Goal: Information Seeking & Learning: Learn about a topic

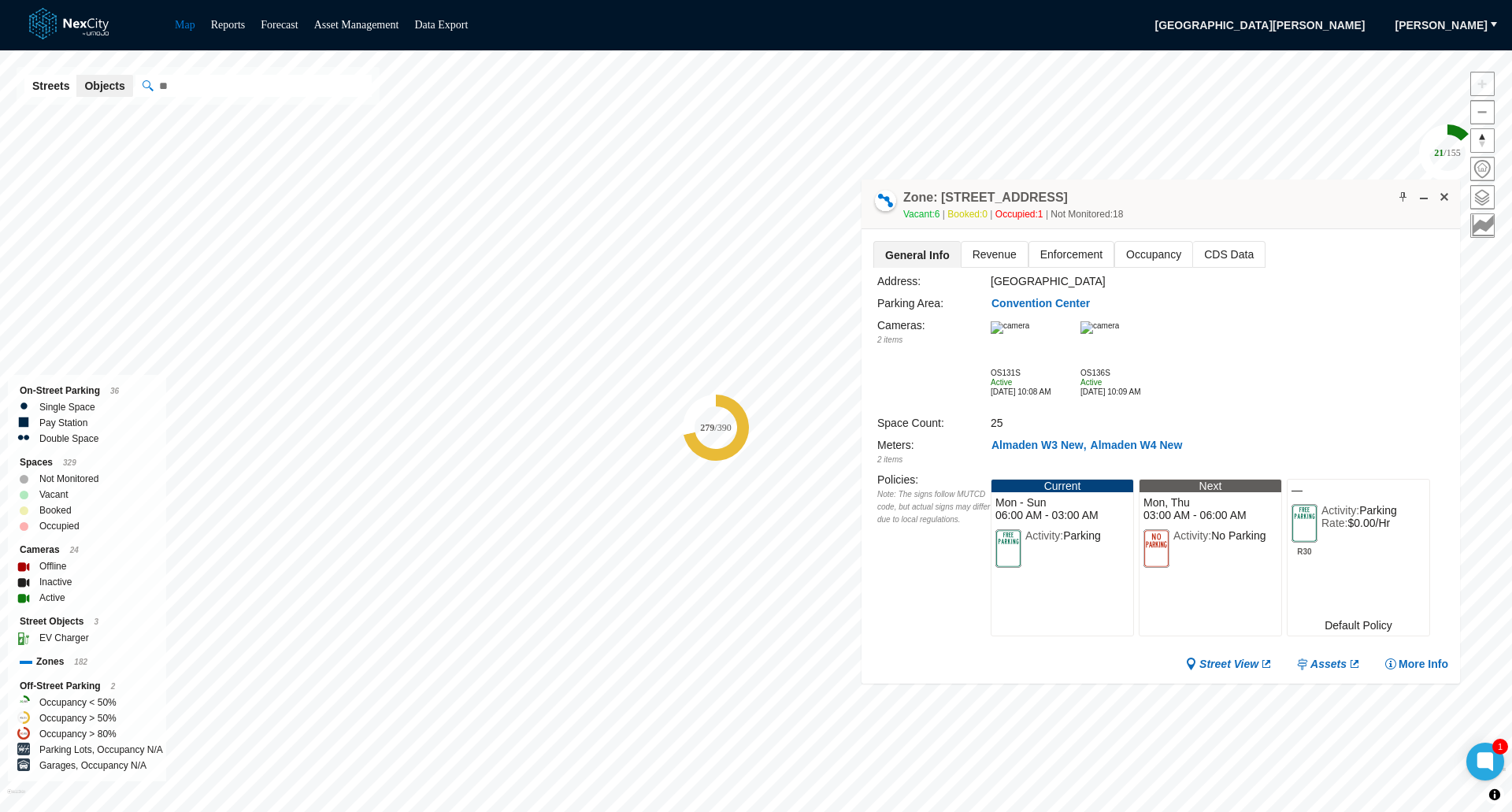
click at [1119, 334] on img at bounding box center [1100, 328] width 39 height 13
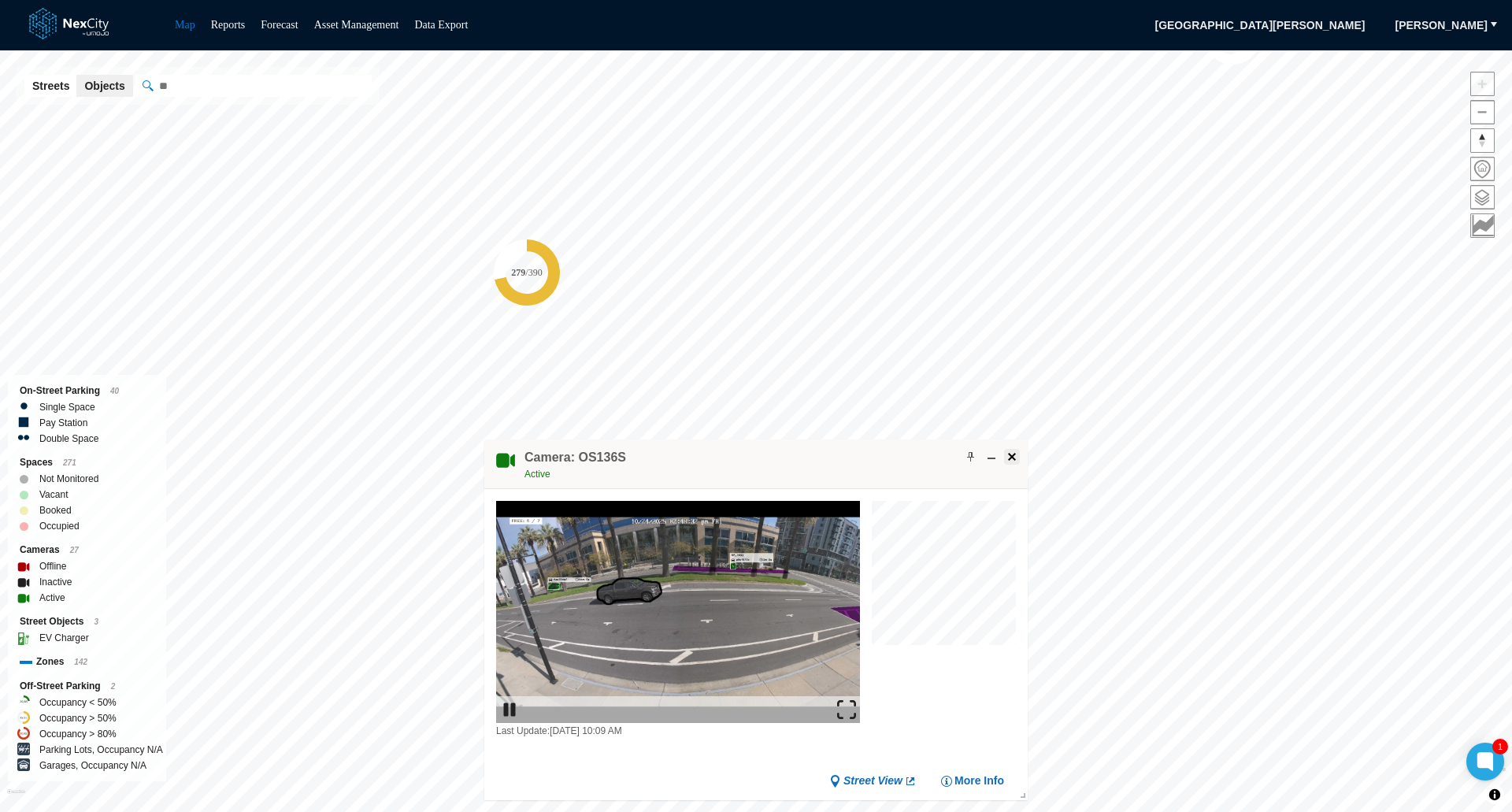
click at [1015, 456] on span at bounding box center [1012, 457] width 13 height 13
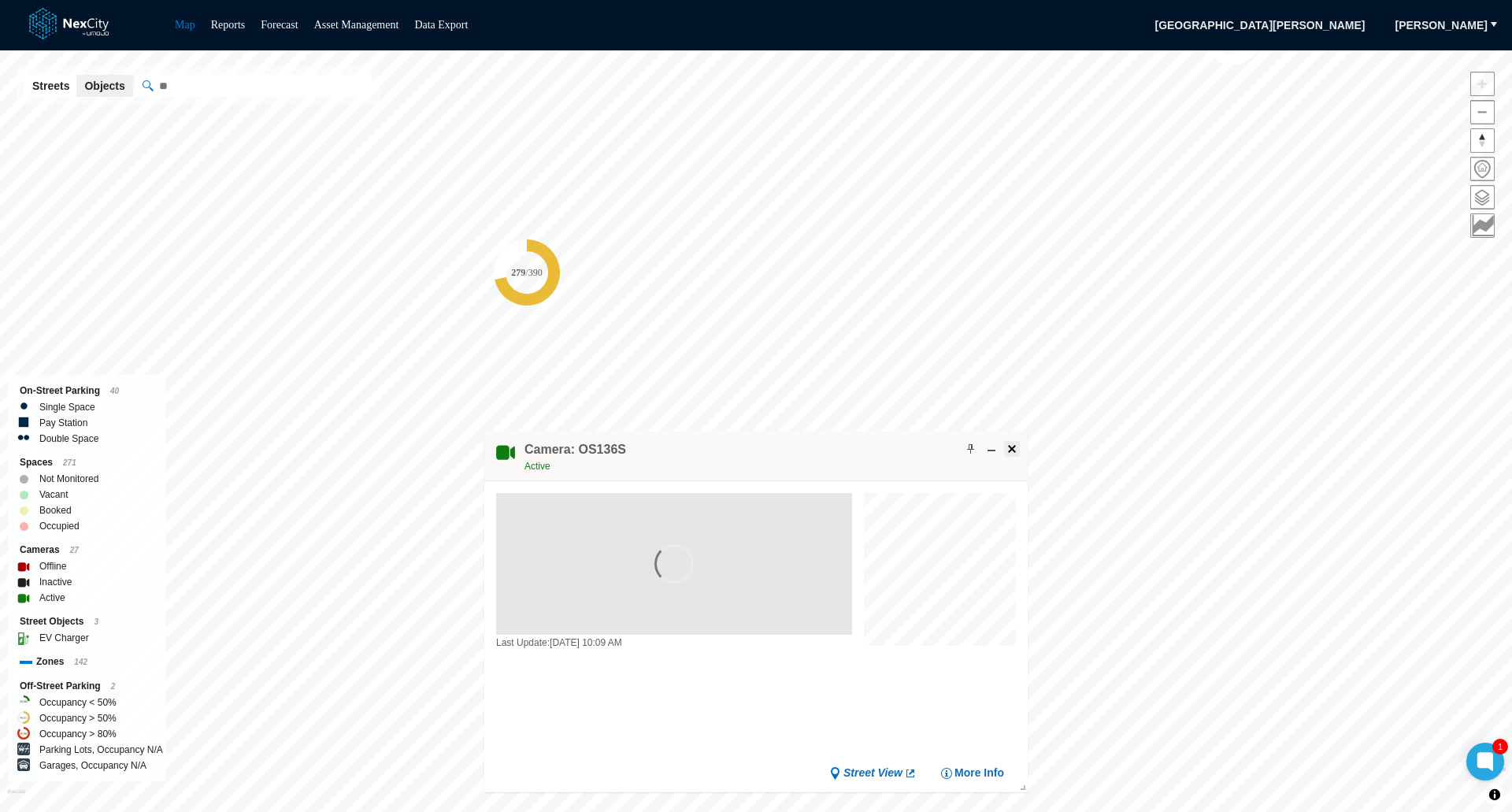
click at [1018, 449] on button at bounding box center [1012, 449] width 16 height 16
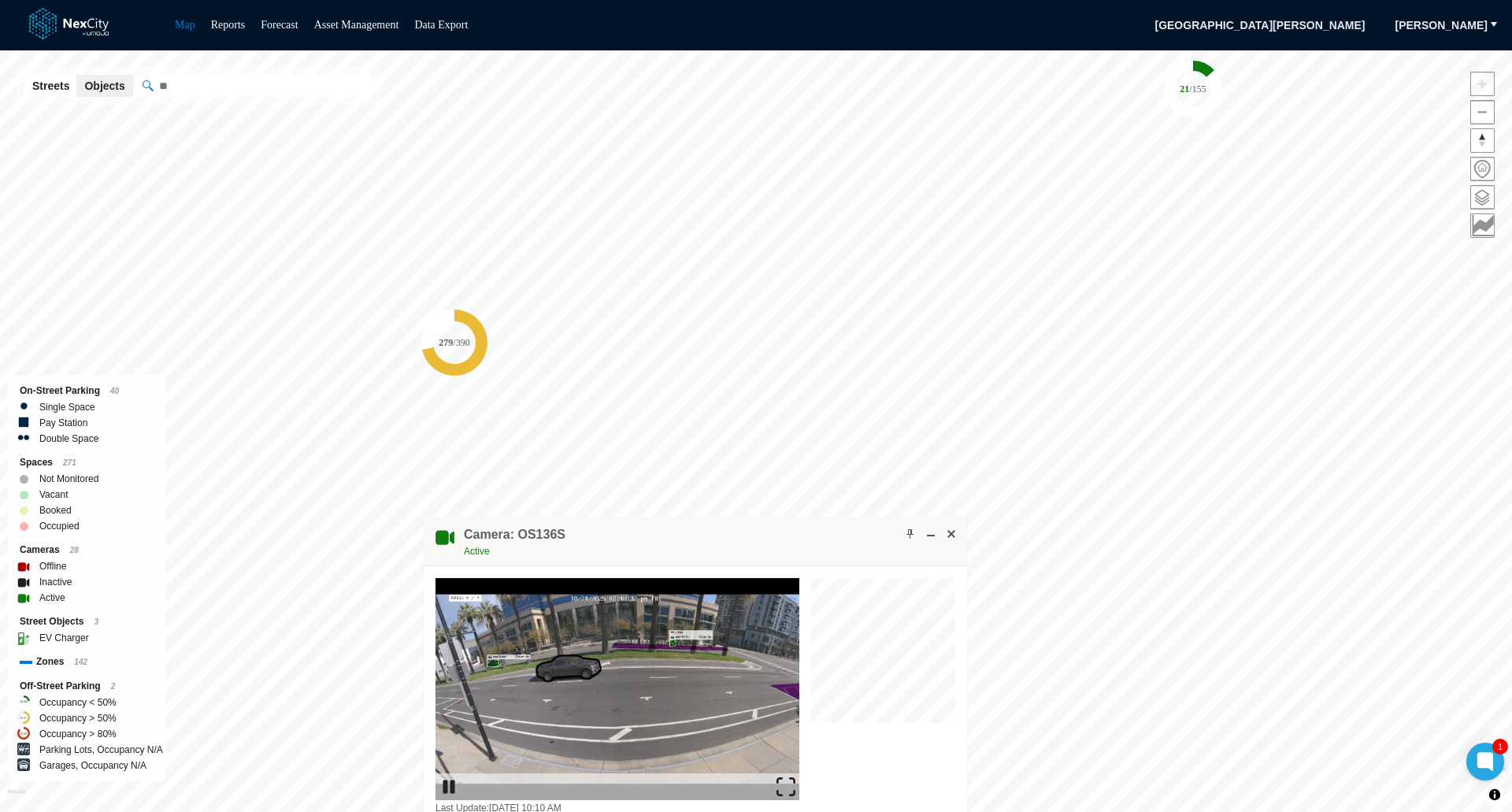
click at [781, 781] on img at bounding box center [786, 787] width 19 height 19
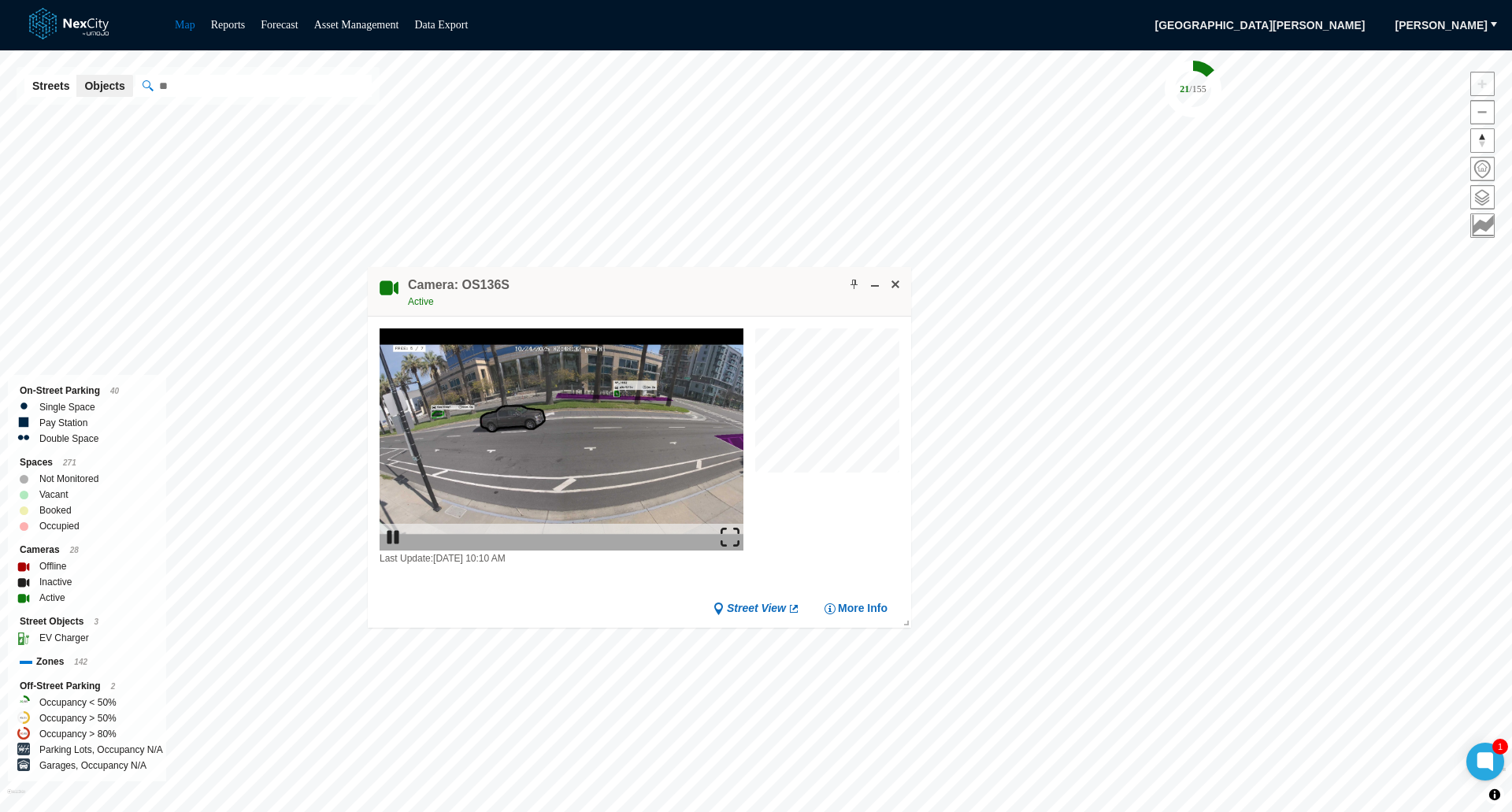
drag, startPoint x: 727, startPoint y: 527, endPoint x: 670, endPoint y: 277, distance: 256.4
click at [670, 277] on div "Camera: OS136S Active" at bounding box center [640, 292] width 543 height 50
click at [896, 281] on span at bounding box center [895, 283] width 13 height 13
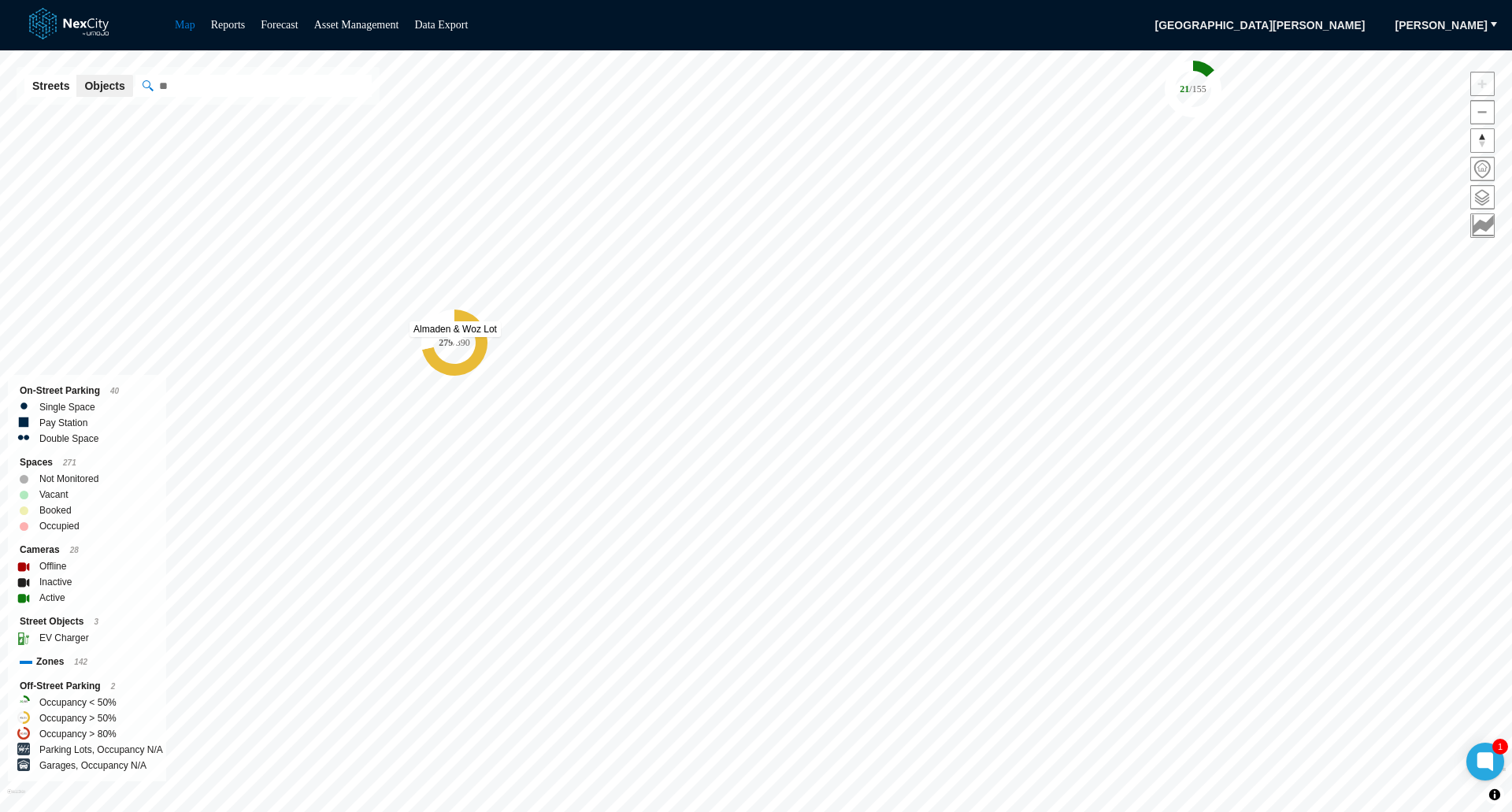
click at [456, 342] on tspan "/ 390" at bounding box center [461, 342] width 17 height 11
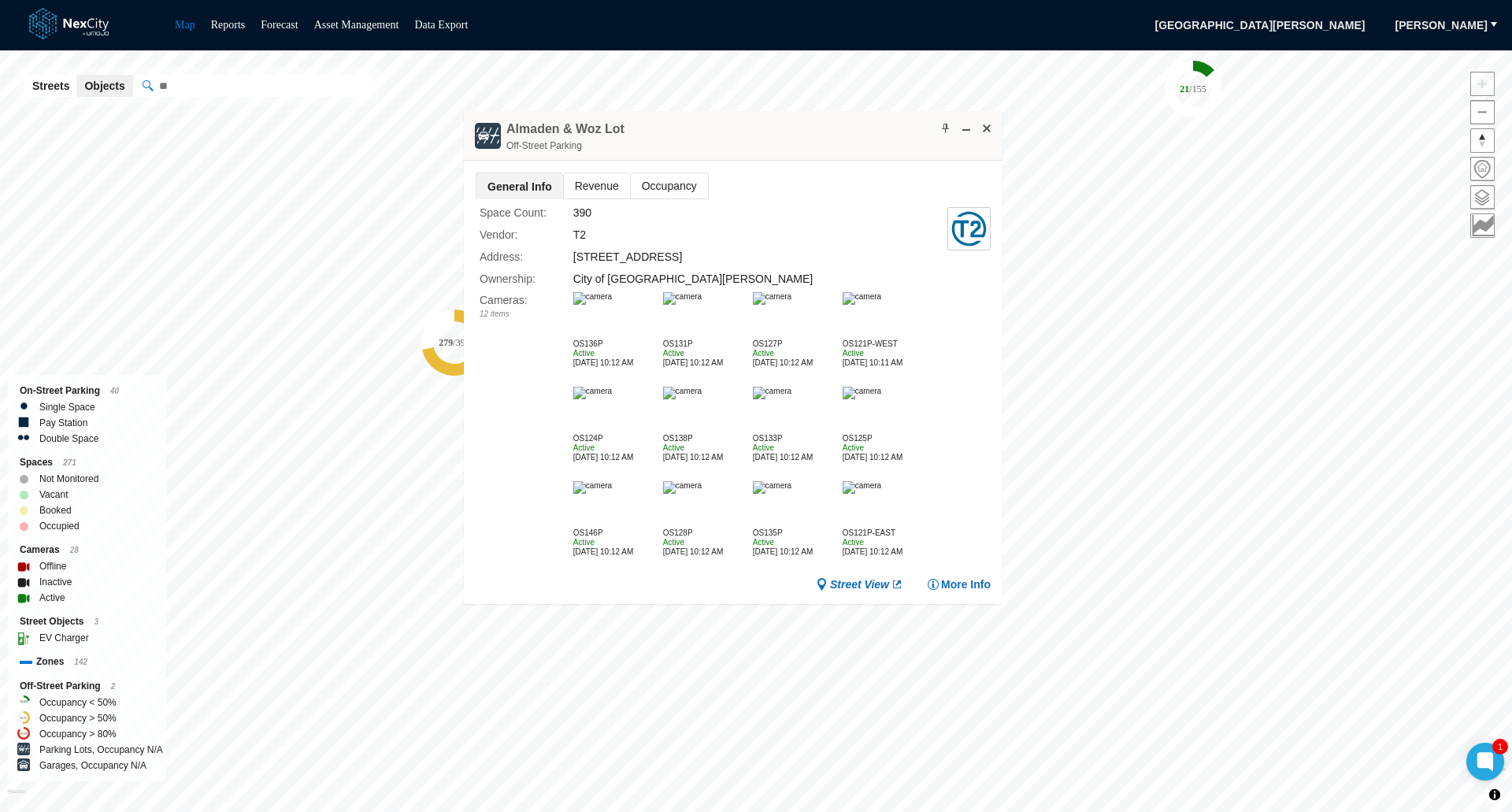
click at [874, 305] on img at bounding box center [862, 298] width 39 height 13
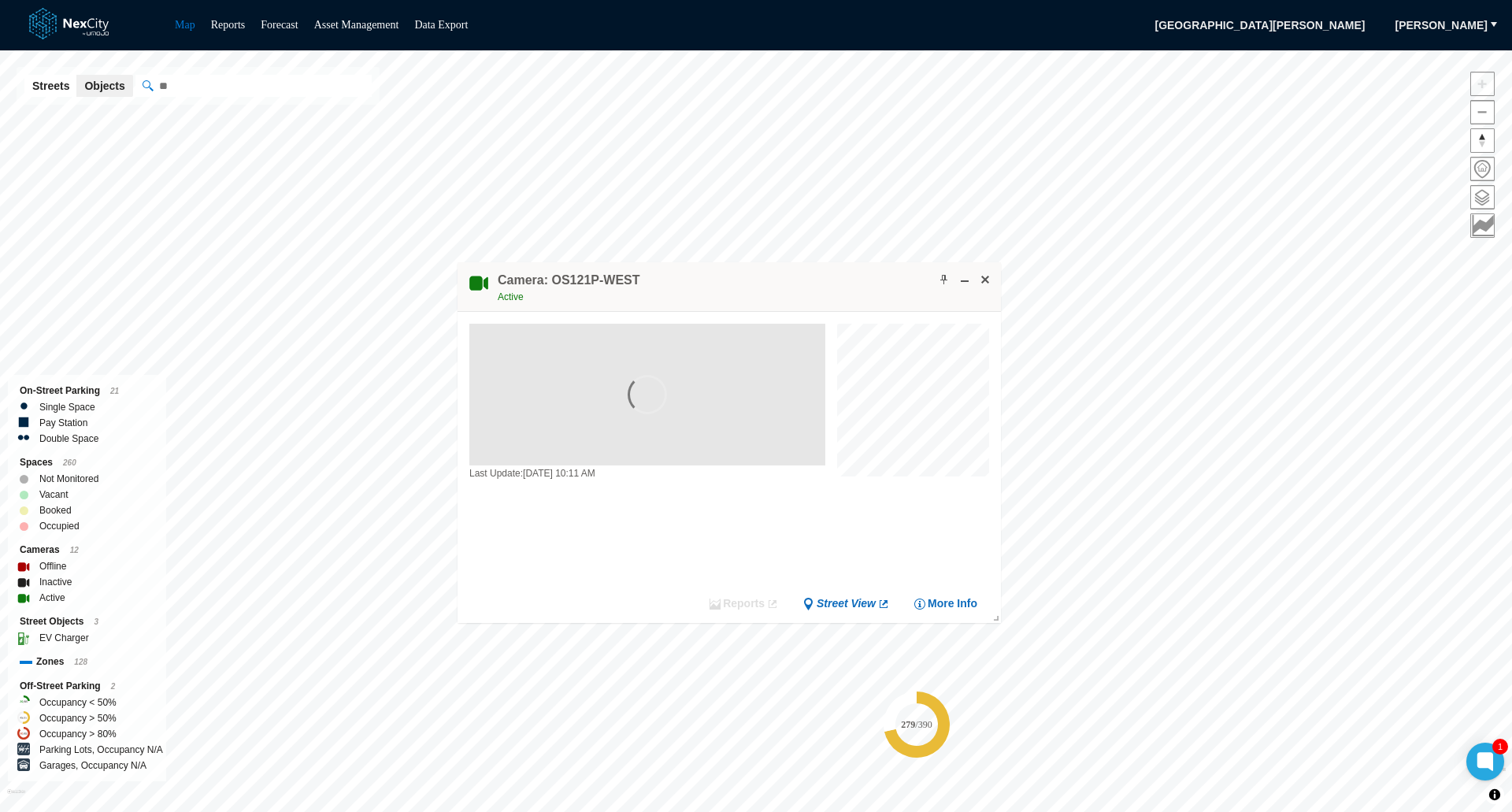
drag, startPoint x: 797, startPoint y: 455, endPoint x: 771, endPoint y: 286, distance: 171.0
click at [771, 286] on div "Camera: OS121P-WEST Active" at bounding box center [729, 287] width 543 height 50
click at [991, 281] on button at bounding box center [985, 280] width 16 height 16
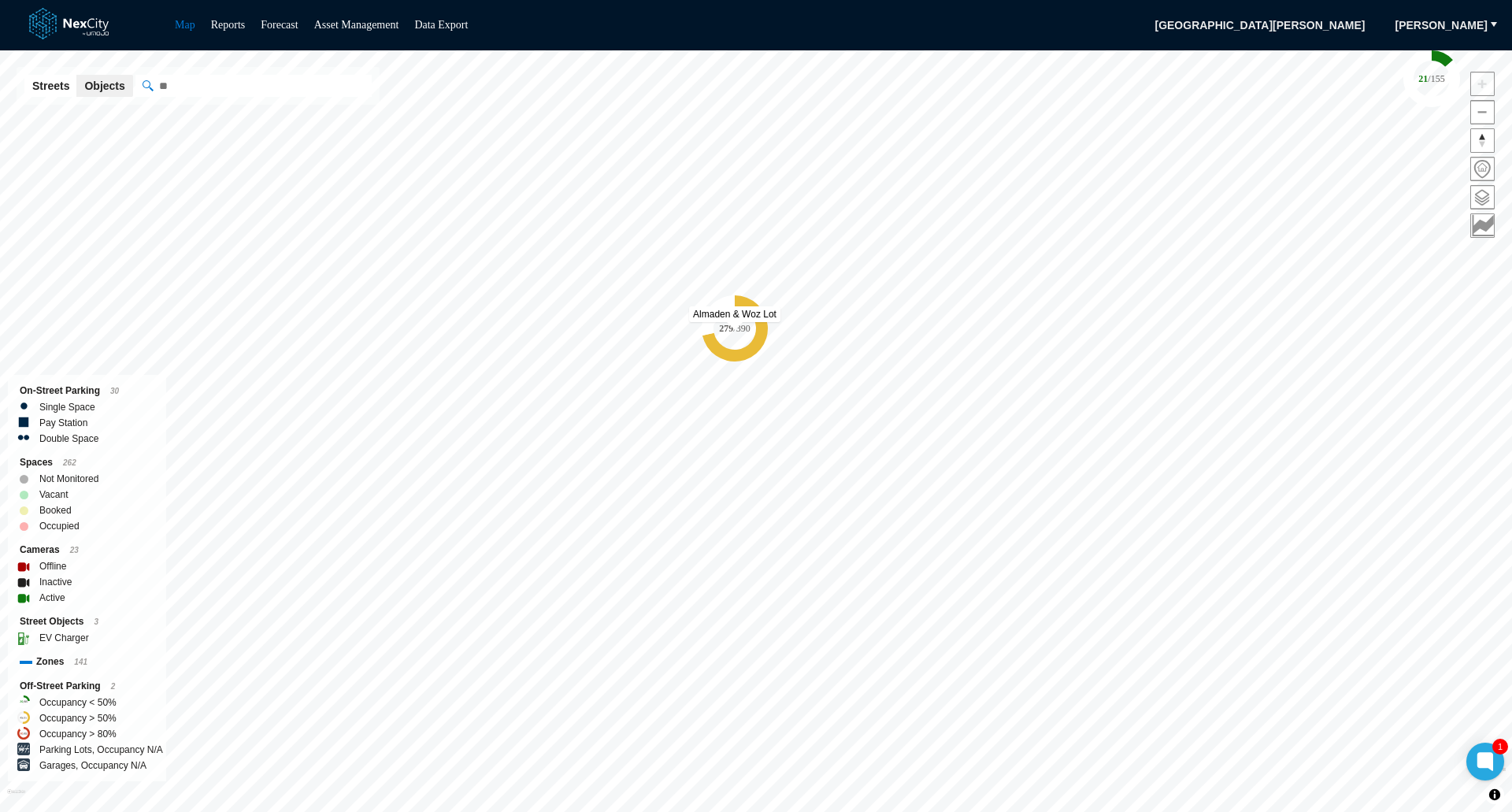
click at [740, 327] on tspan "/ 390" at bounding box center [741, 329] width 17 height 11
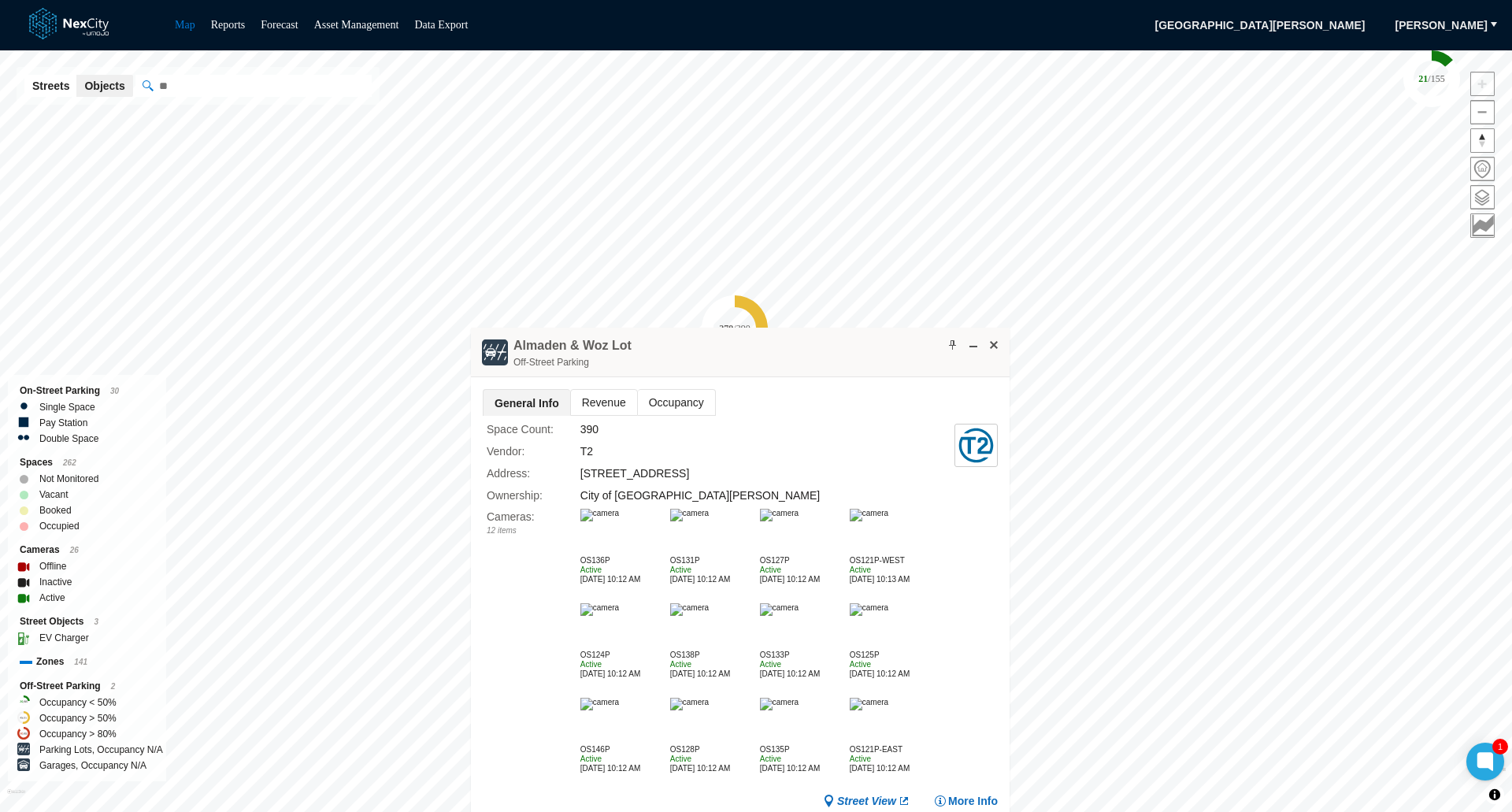
click at [590, 403] on span "Revenue" at bounding box center [604, 402] width 66 height 25
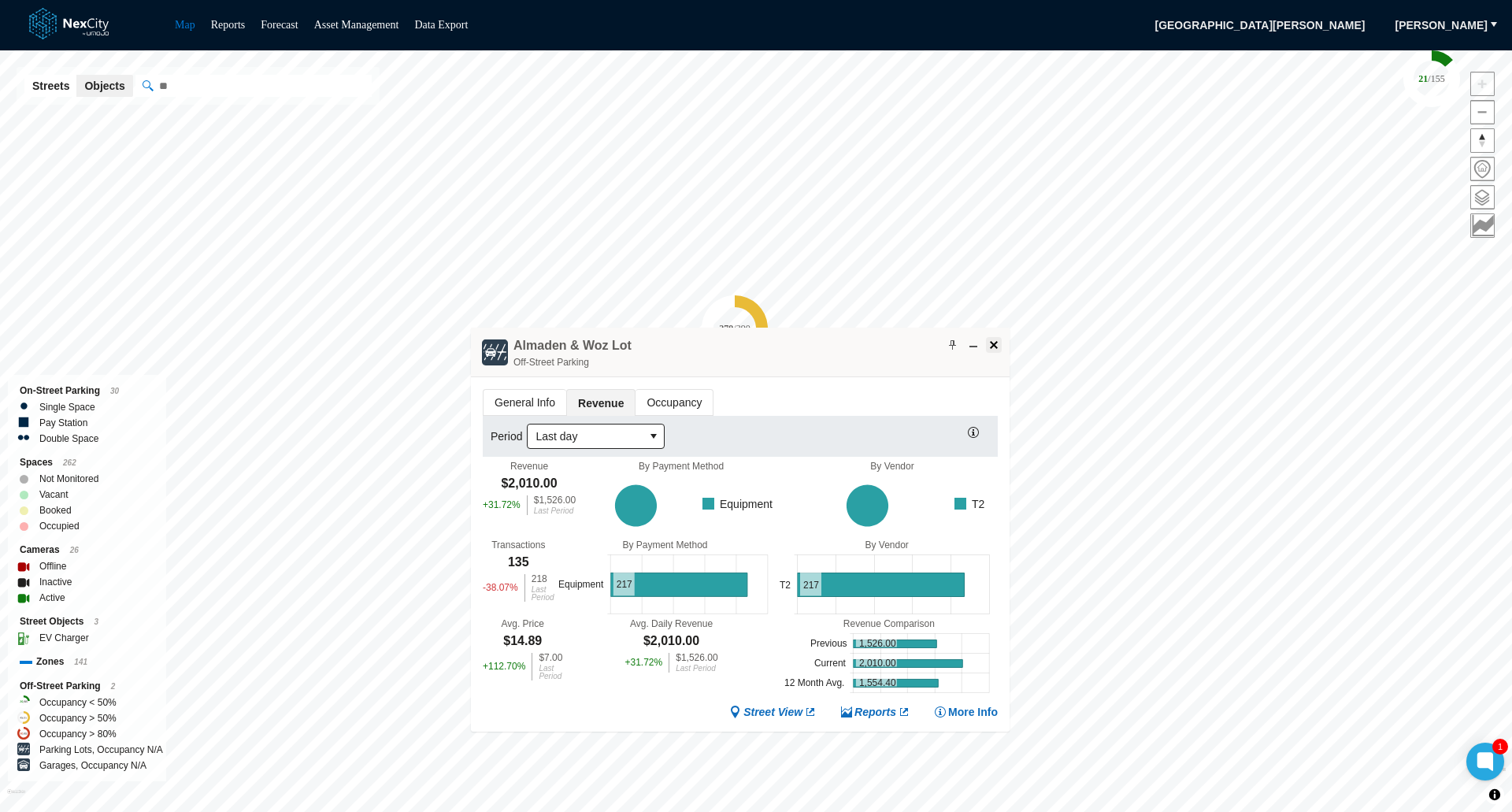
click at [990, 345] on span at bounding box center [994, 345] width 13 height 13
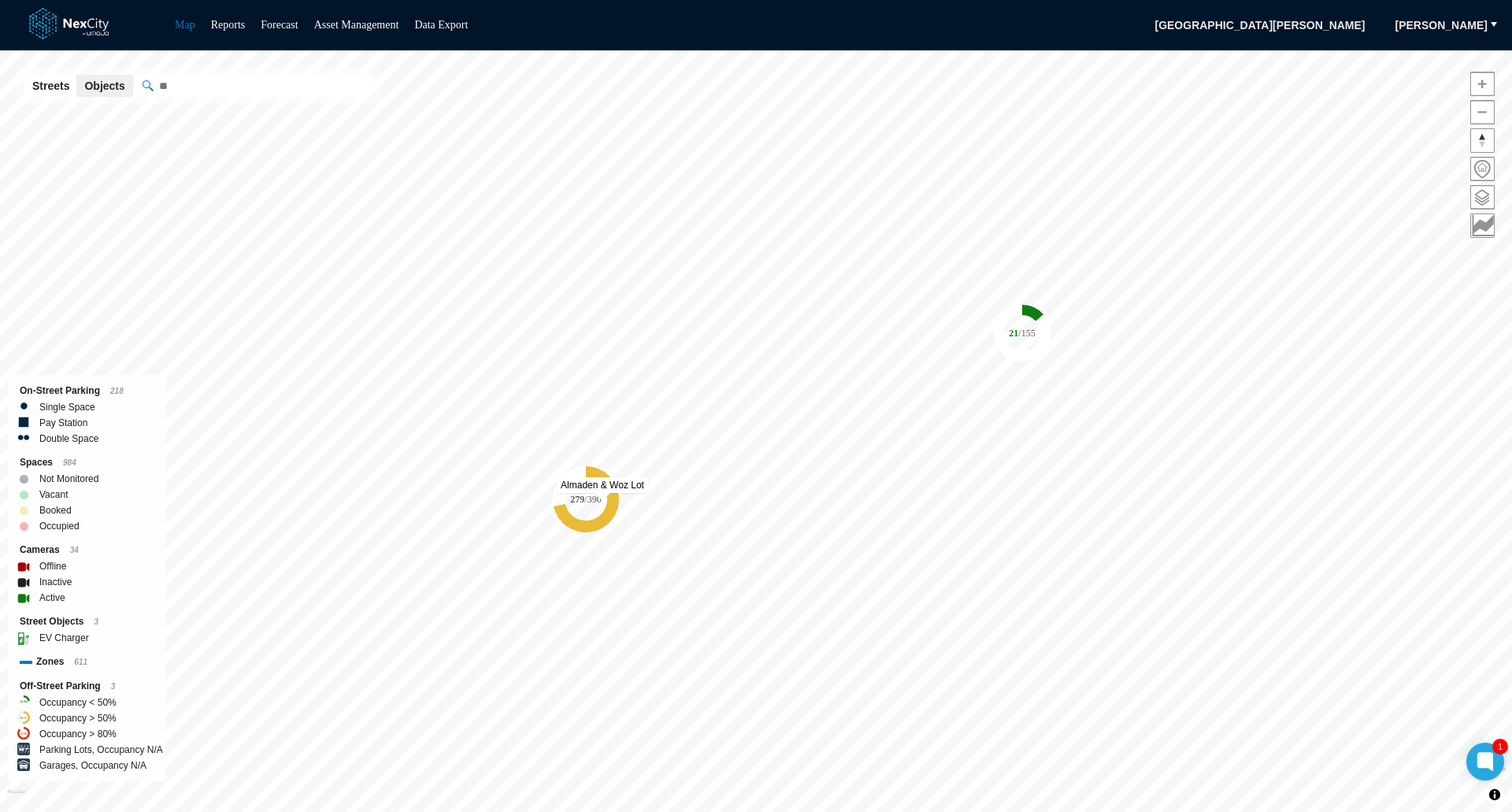
click at [585, 499] on tspan "/ 390" at bounding box center [592, 499] width 17 height 11
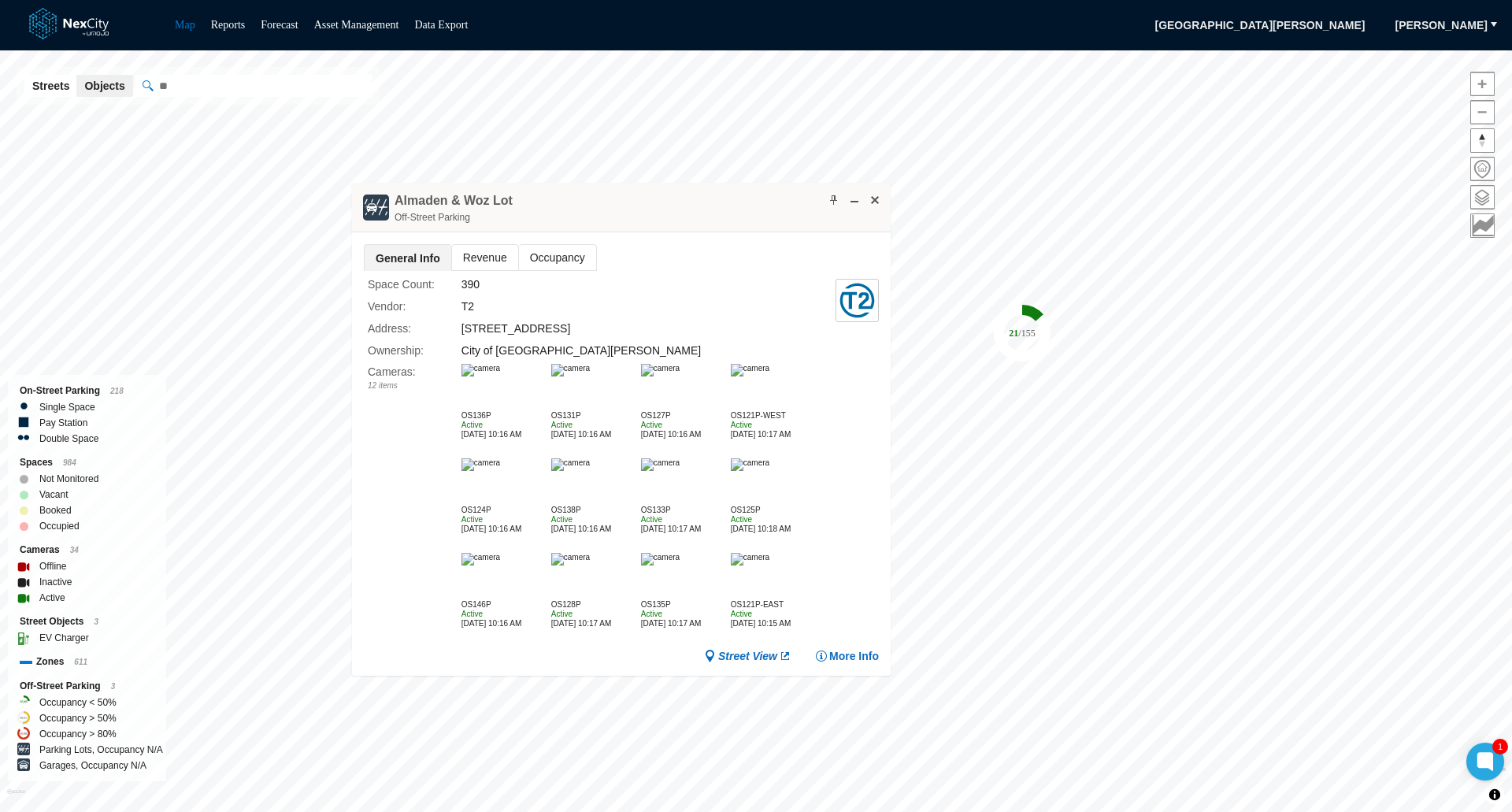
drag, startPoint x: 609, startPoint y: 521, endPoint x: 645, endPoint y: 200, distance: 323.0
click at [645, 200] on div "Almaden & Woz Lot Off-Street Parking" at bounding box center [621, 207] width 539 height 50
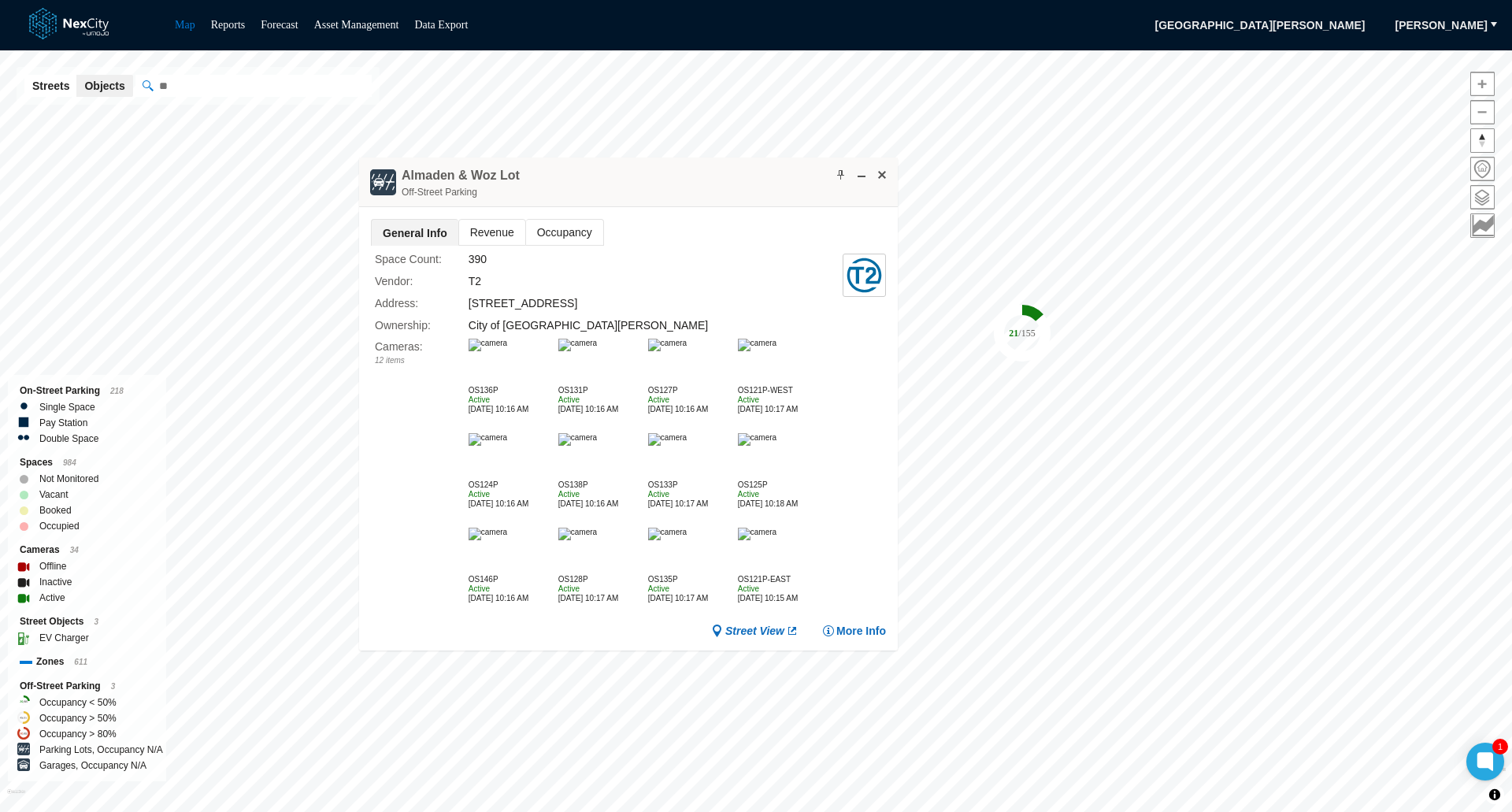
drag, startPoint x: 697, startPoint y: 219, endPoint x: 705, endPoint y: 198, distance: 22.5
click at [705, 198] on div "Almaden & Woz Lot Off-Street Parking" at bounding box center [629, 182] width 539 height 50
click at [891, 163] on div "Almaden & Woz Lot Off-Street Parking" at bounding box center [629, 182] width 539 height 50
click at [360, 160] on div "Almaden & Woz Lot Off-Street Parking" at bounding box center [629, 182] width 539 height 50
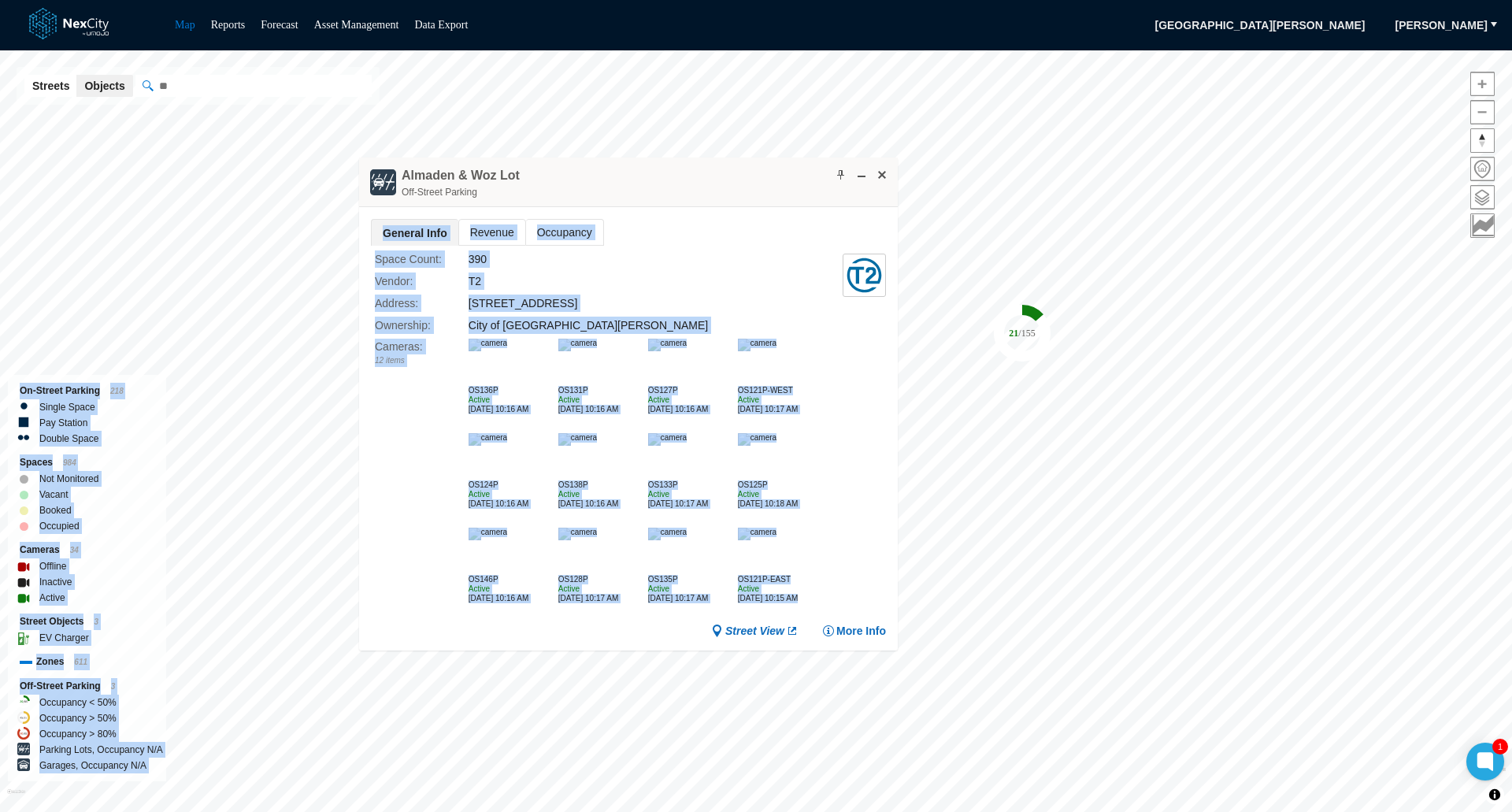
click at [338, 654] on div "279 / 390 21 / 155 [GEOGRAPHIC_DATA][PERSON_NAME] KPI overview Reports 0 On-Str…" at bounding box center [756, 431] width 1512 height 761
click at [385, 609] on div "Cameras : 12 items" at bounding box center [421, 474] width 94 height 273
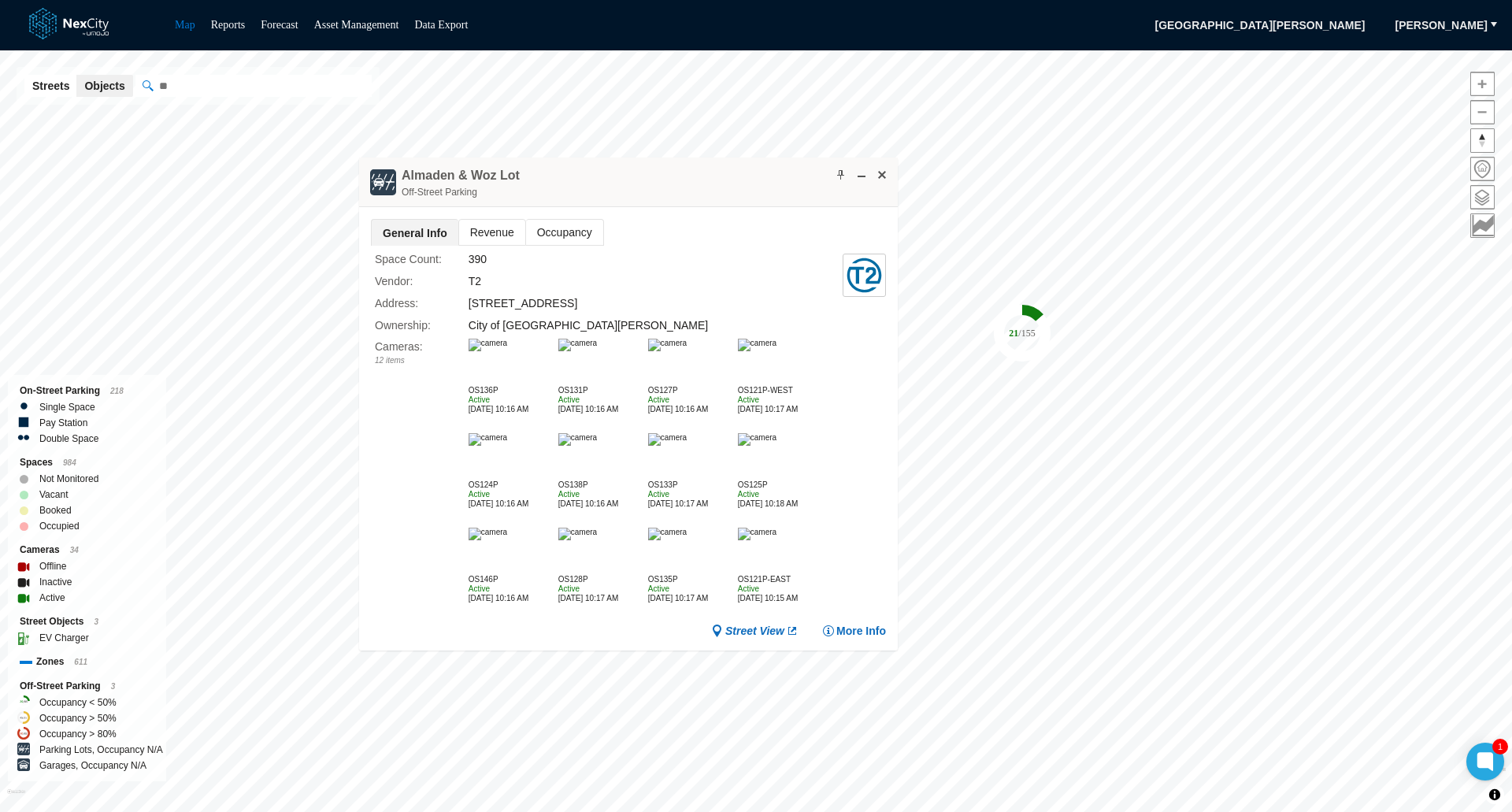
click at [507, 351] on img at bounding box center [488, 345] width 39 height 13
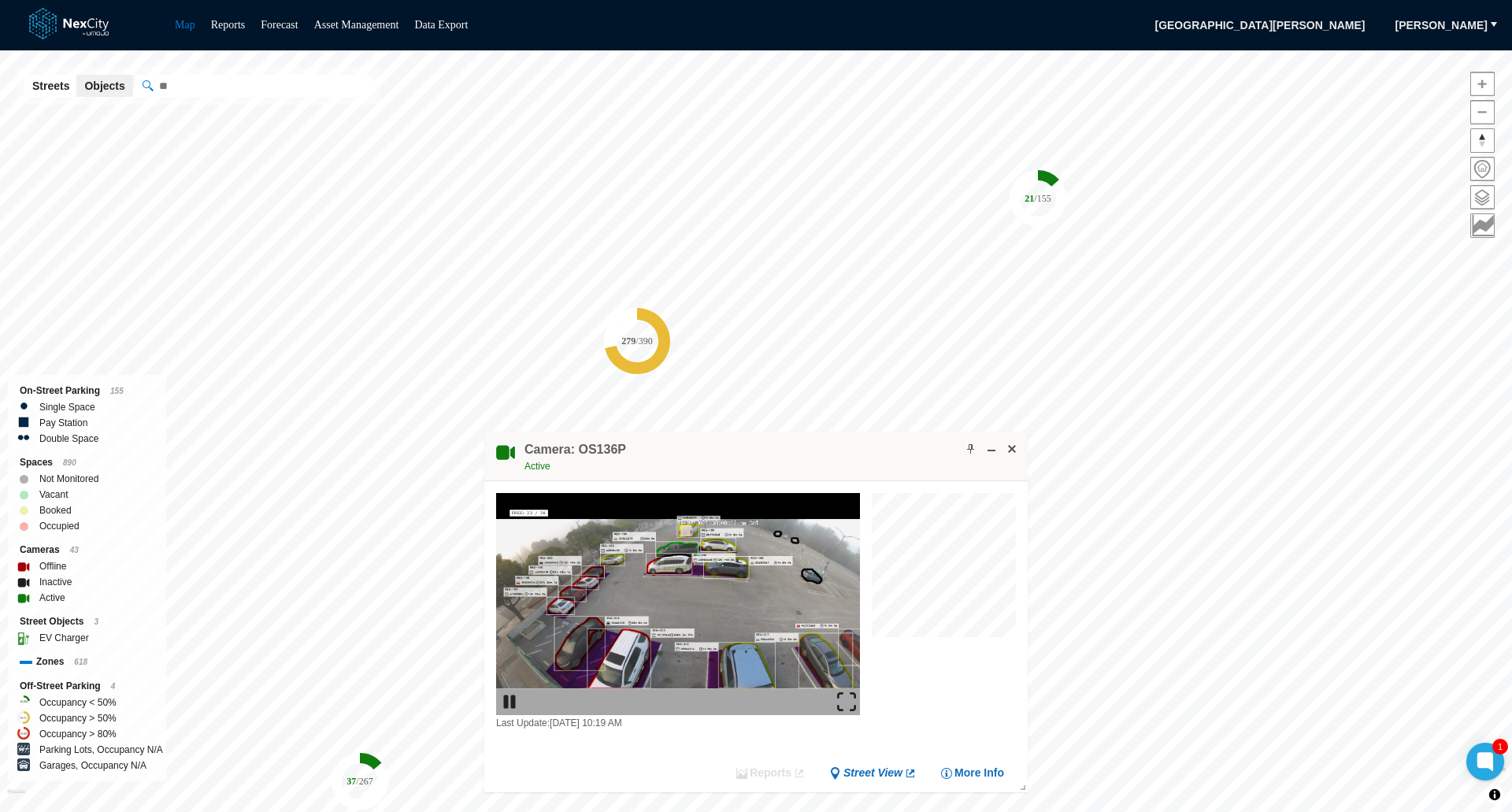
click at [850, 699] on img at bounding box center [846, 702] width 19 height 19
click at [1015, 452] on span at bounding box center [1012, 449] width 13 height 13
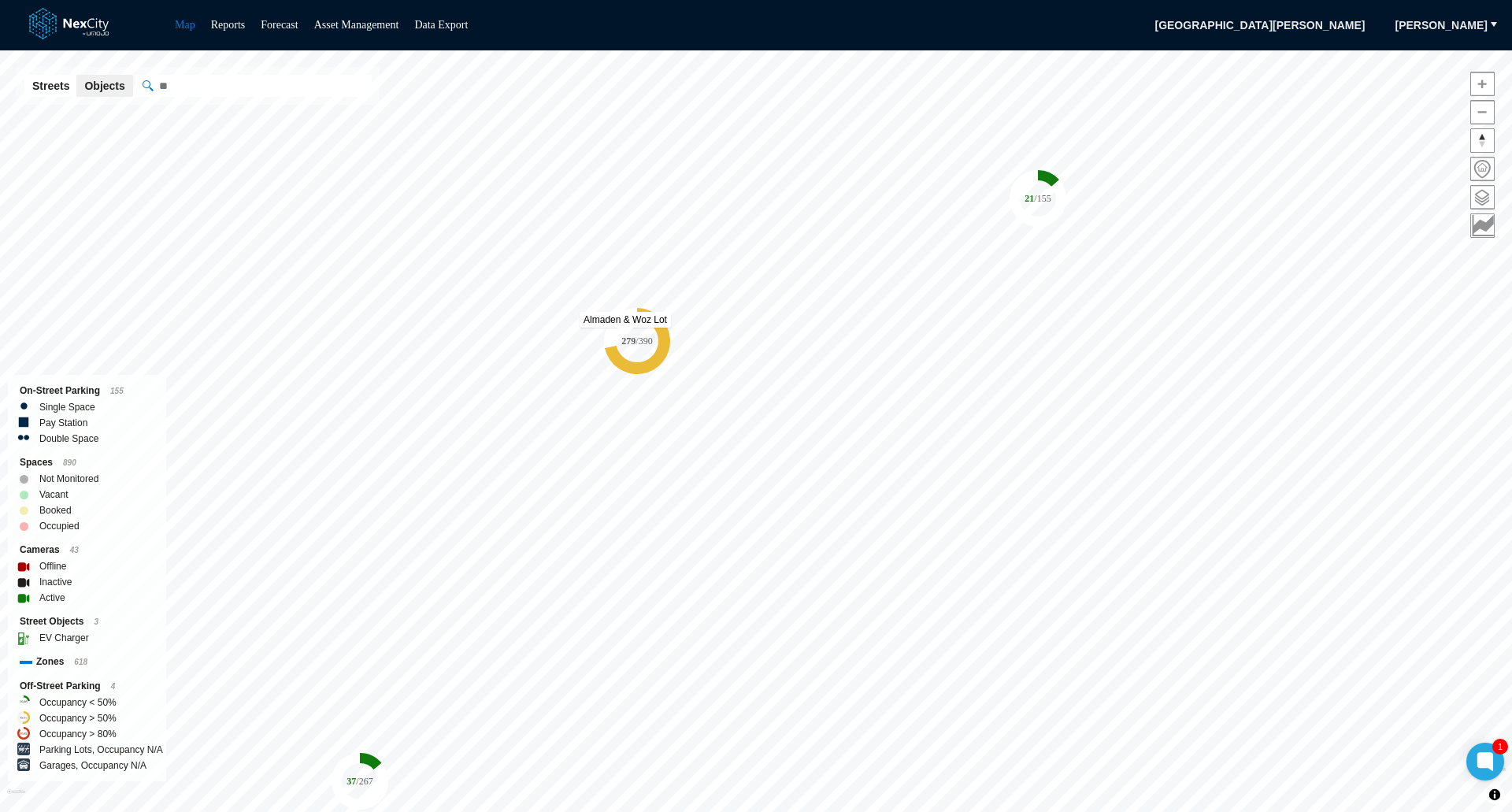
click at [630, 339] on tspan "279" at bounding box center [629, 341] width 14 height 11
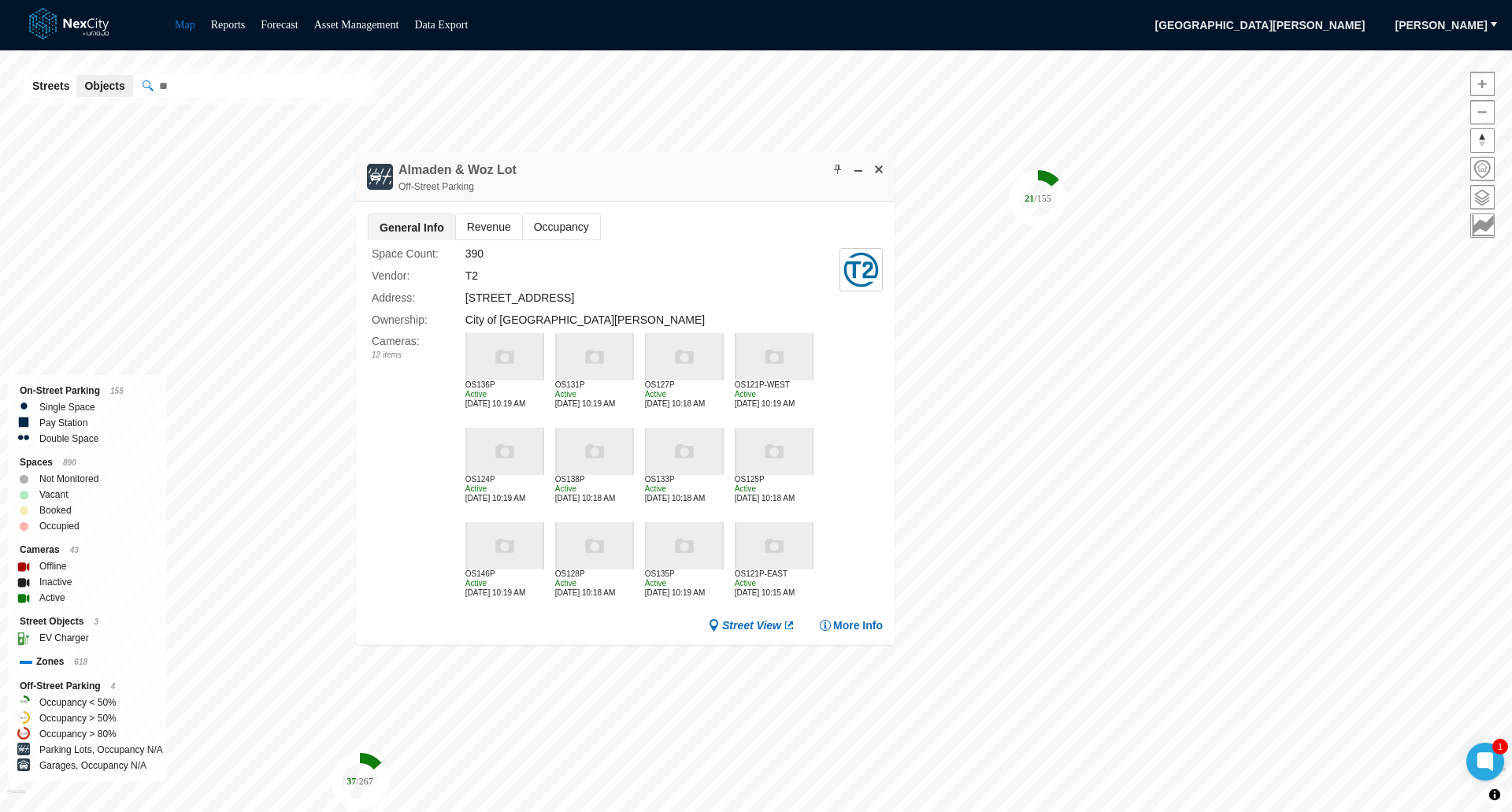
drag, startPoint x: 666, startPoint y: 355, endPoint x: 660, endPoint y: 166, distance: 189.1
click at [660, 166] on div "Almaden & Woz Lot Off-Street Parking" at bounding box center [625, 177] width 539 height 50
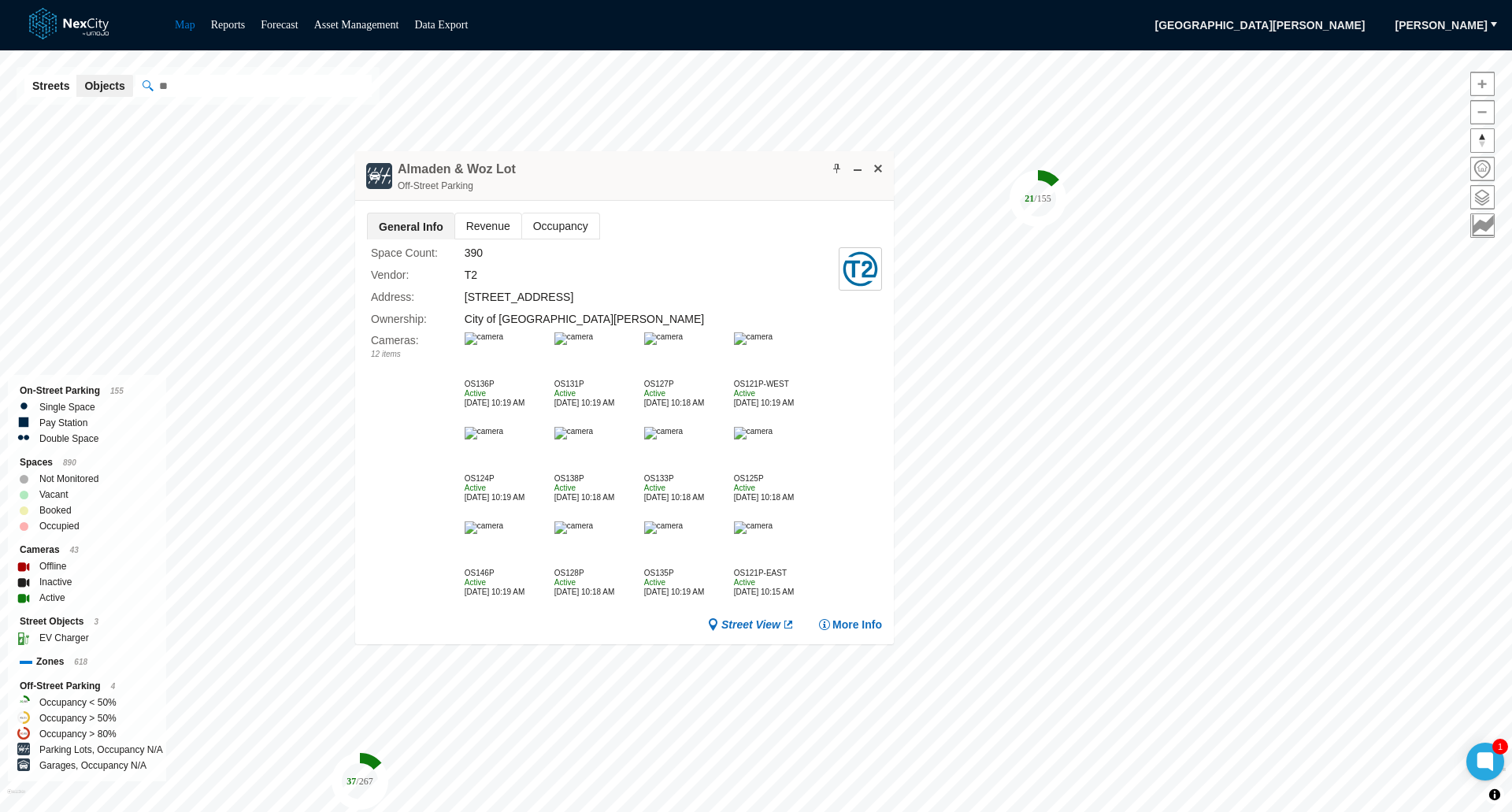
click at [496, 345] on img at bounding box center [484, 338] width 39 height 13
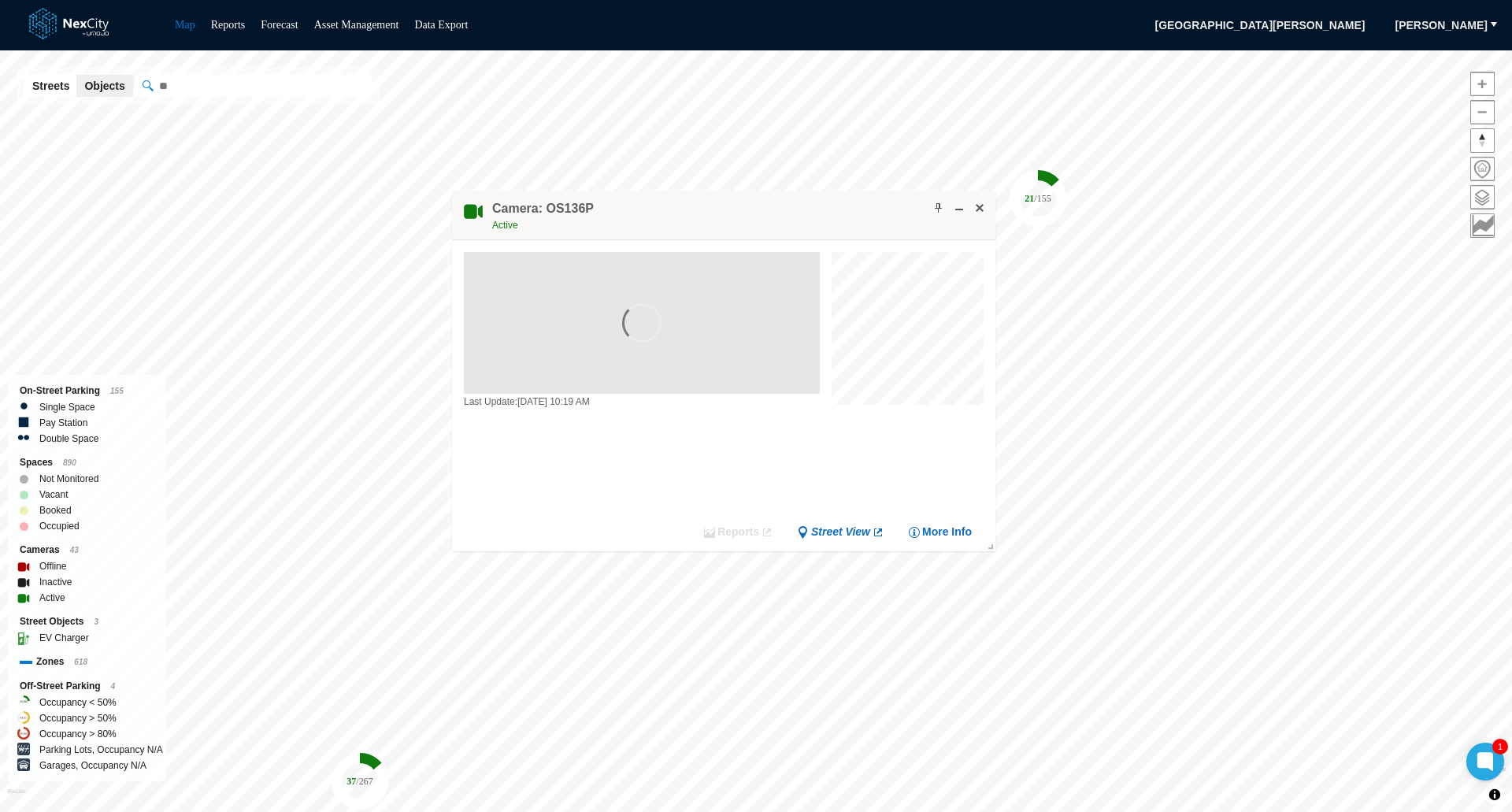
drag, startPoint x: 861, startPoint y: 461, endPoint x: 826, endPoint y: 213, distance: 250.5
click at [826, 213] on div "Camera: OS136P Active" at bounding box center [723, 215] width 543 height 50
click at [984, 195] on button at bounding box center [977, 200] width 16 height 16
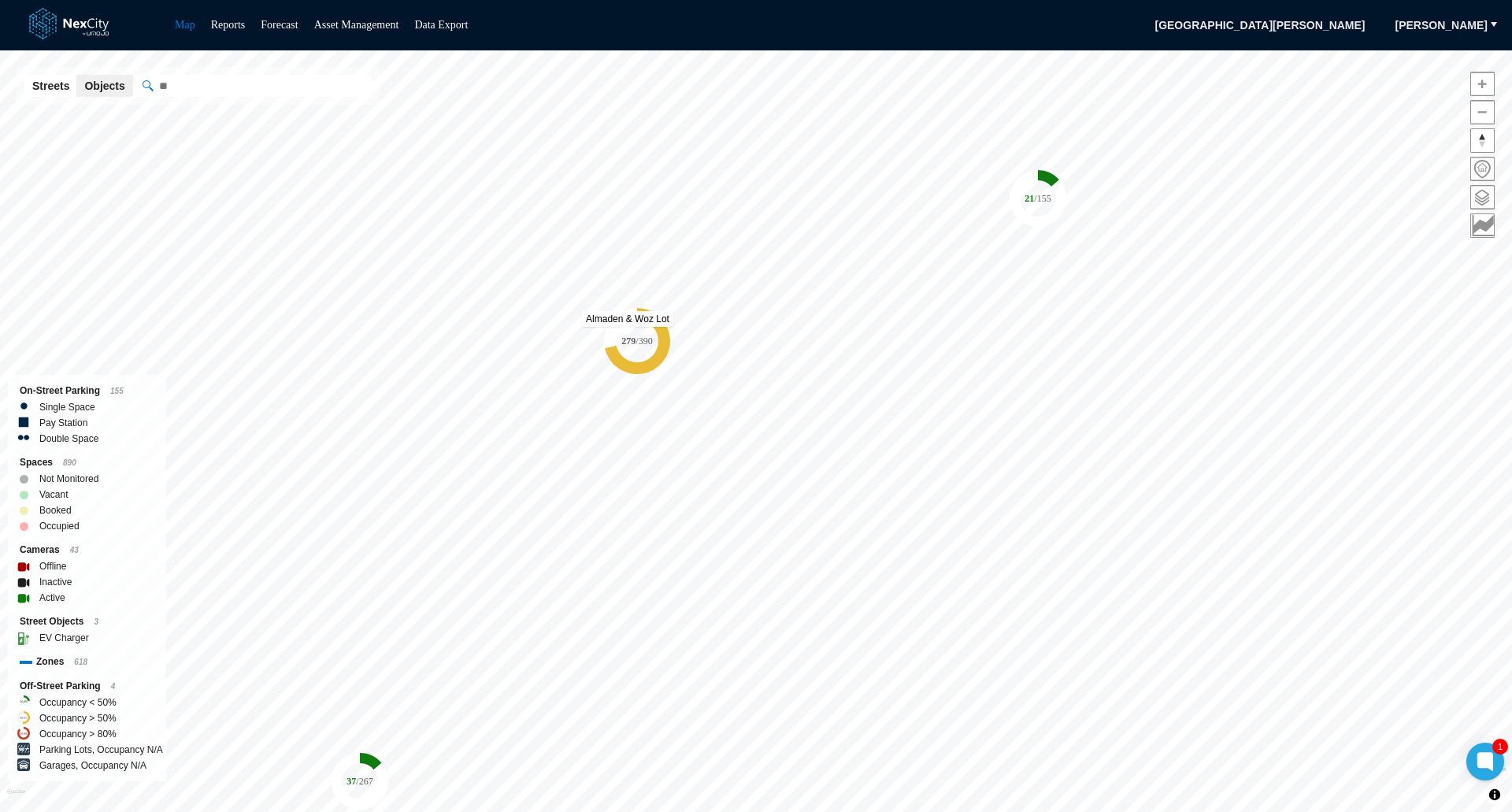
click at [630, 335] on tspan "279" at bounding box center [629, 341] width 14 height 11
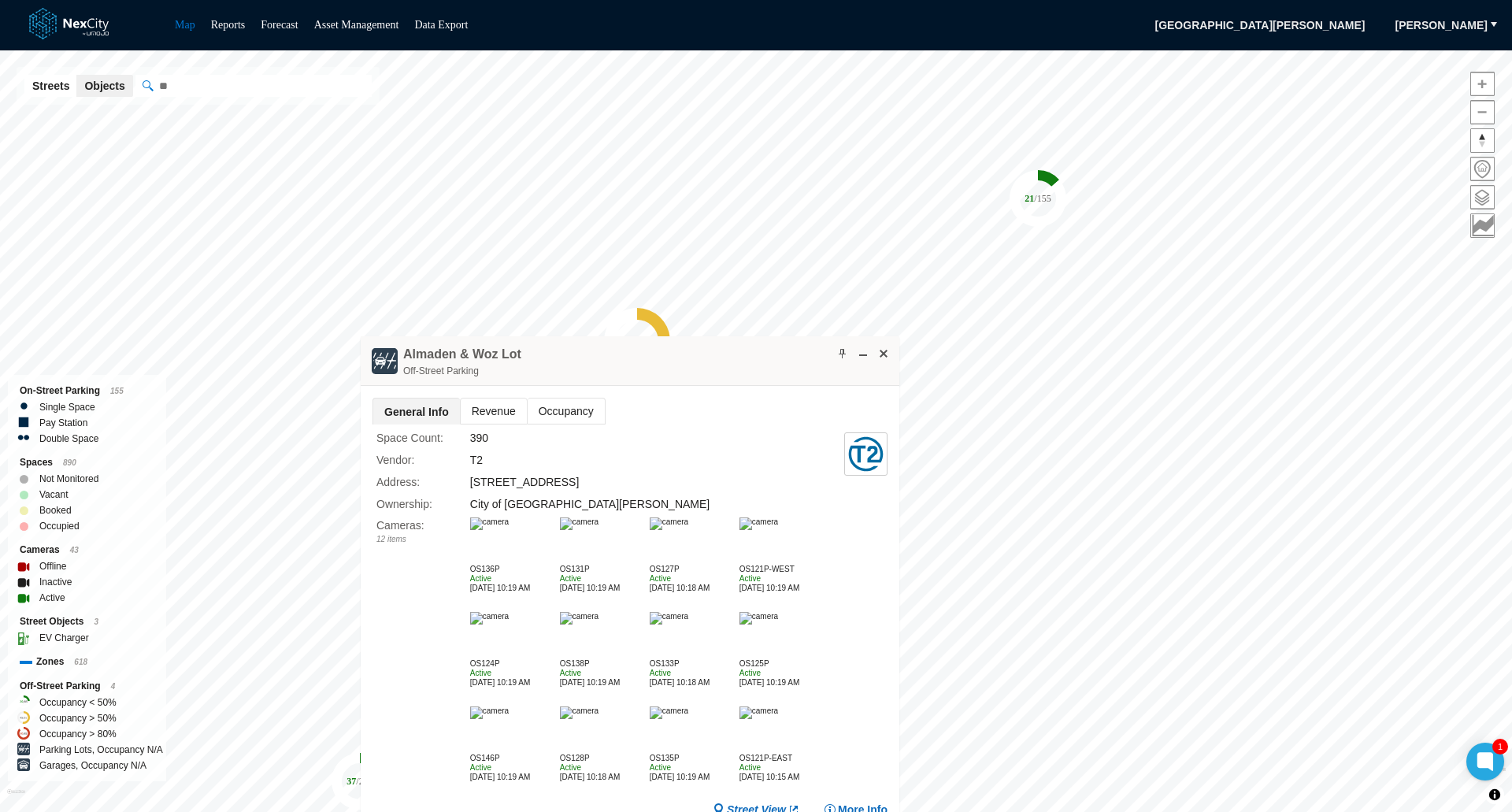
click at [597, 530] on img at bounding box center [580, 524] width 39 height 13
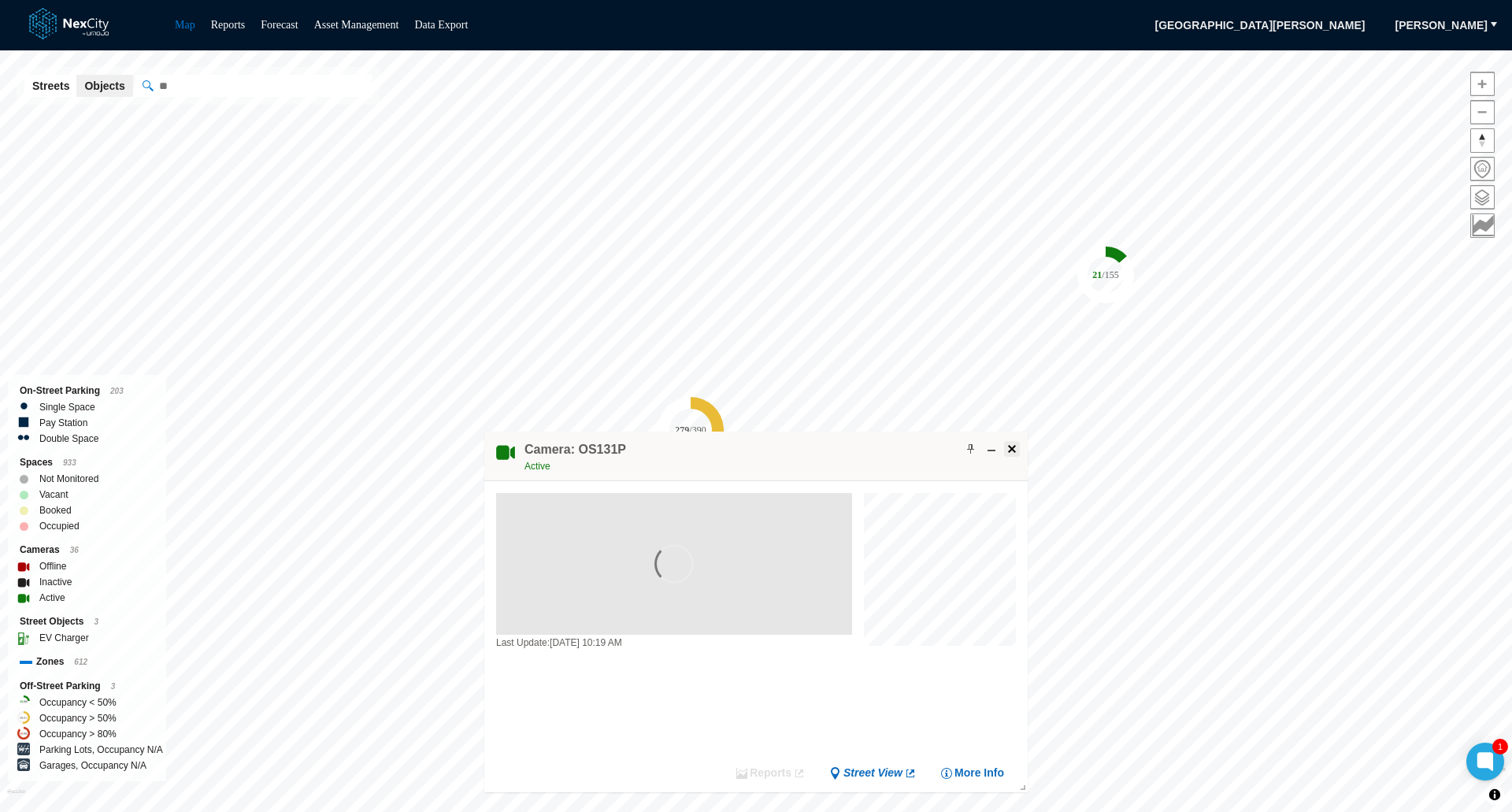
click at [1016, 449] on span at bounding box center [1012, 449] width 13 height 13
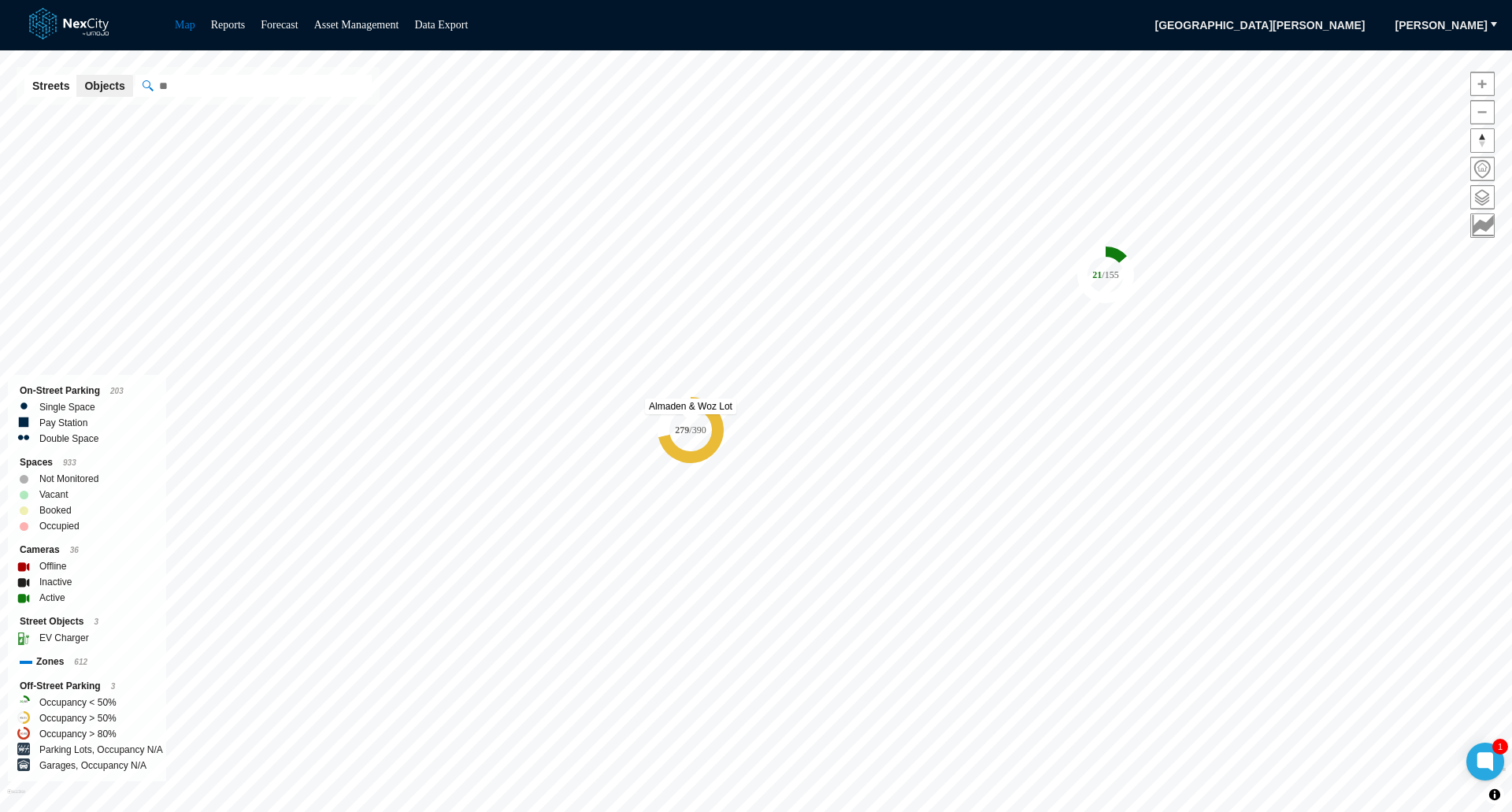
click at [689, 420] on icon "279 / 390" at bounding box center [690, 430] width 66 height 66
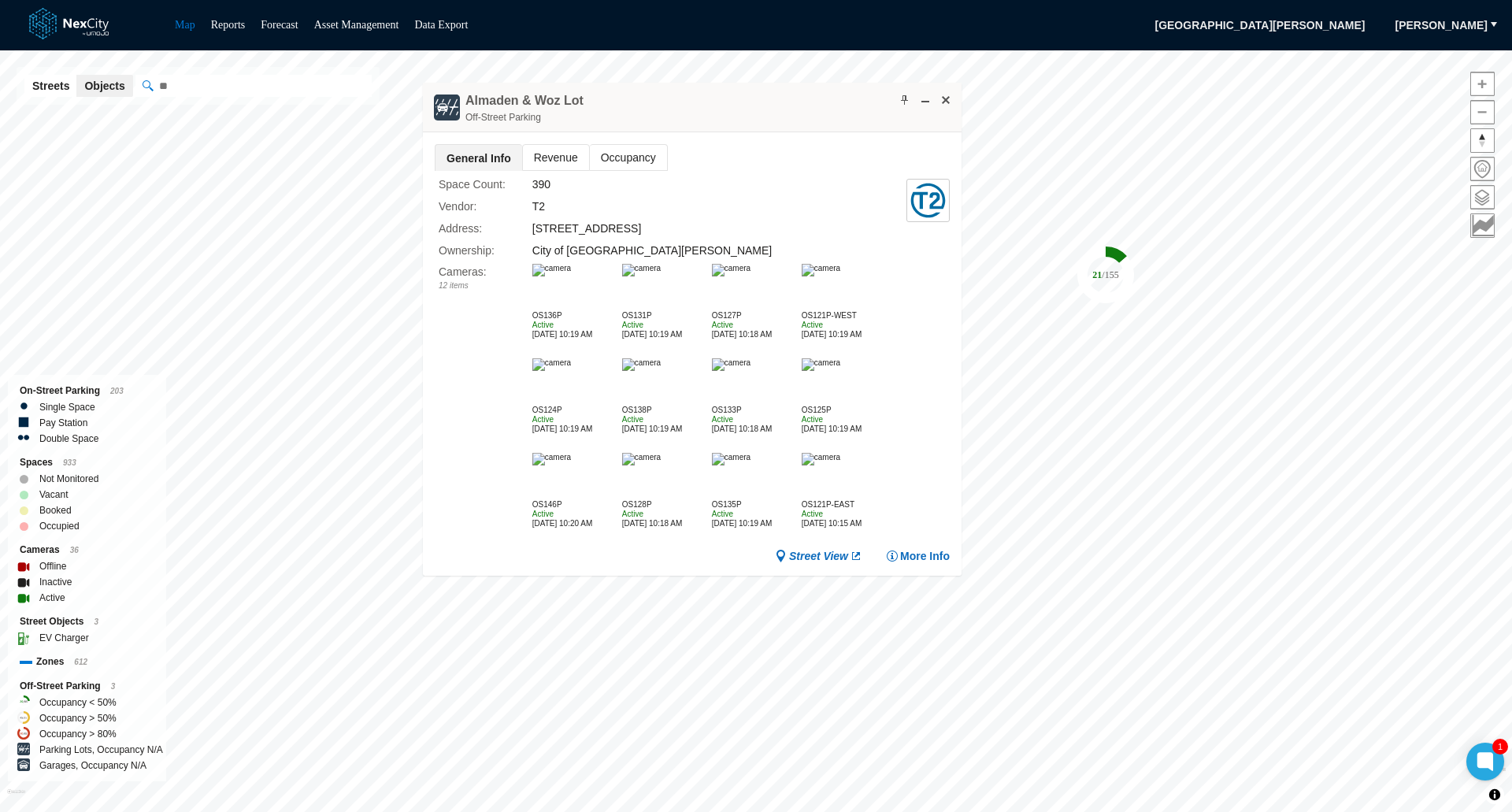
drag, startPoint x: 707, startPoint y: 443, endPoint x: 711, endPoint y: 104, distance: 339.0
click at [711, 104] on div "Almaden & Woz Lot Off-Street Parking" at bounding box center [692, 108] width 539 height 50
click at [936, 549] on span "More Info" at bounding box center [925, 556] width 50 height 15
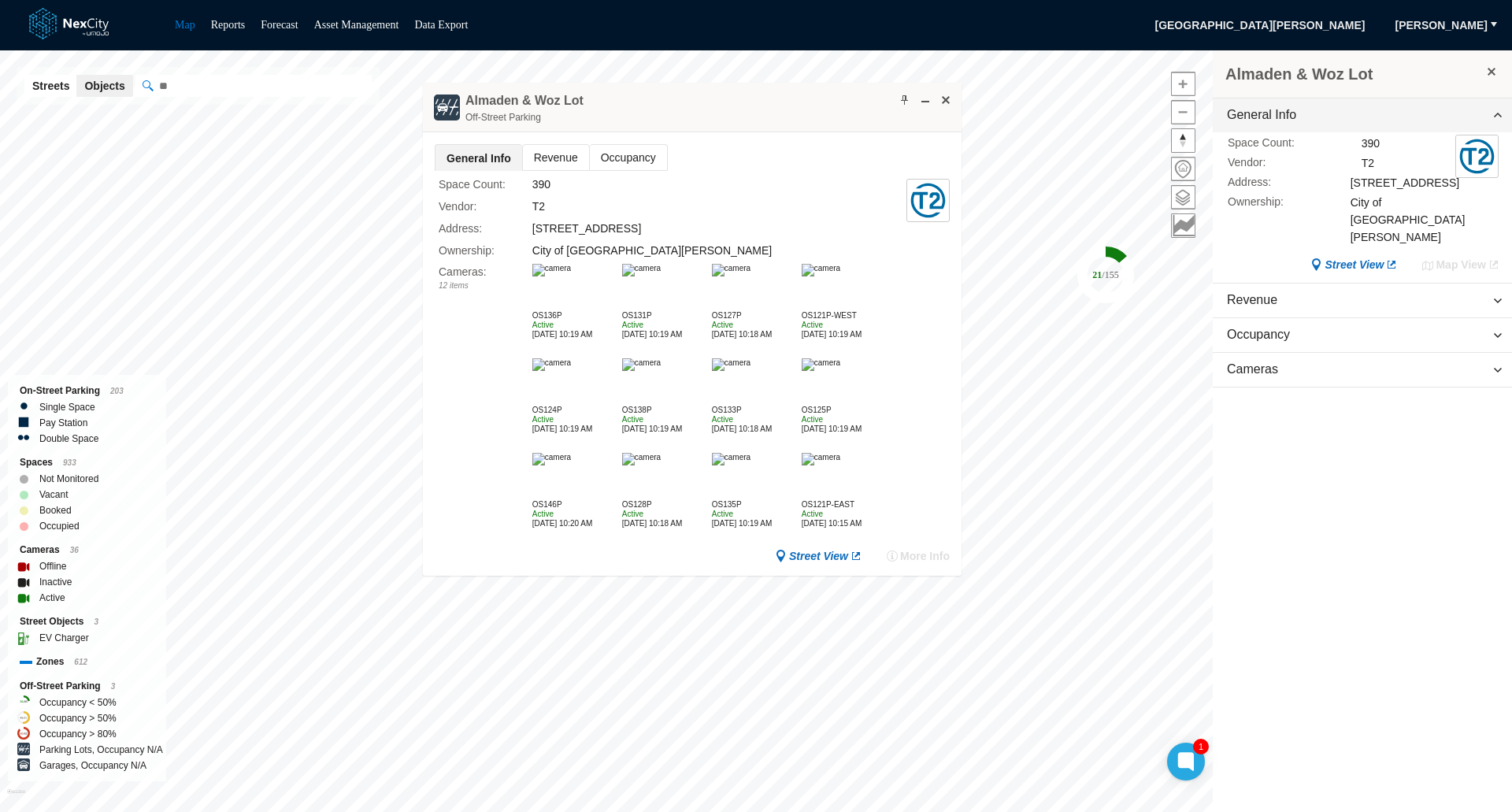
click at [936, 549] on div "More Info" at bounding box center [917, 556] width 64 height 15
click at [1498, 74] on button at bounding box center [1492, 72] width 16 height 18
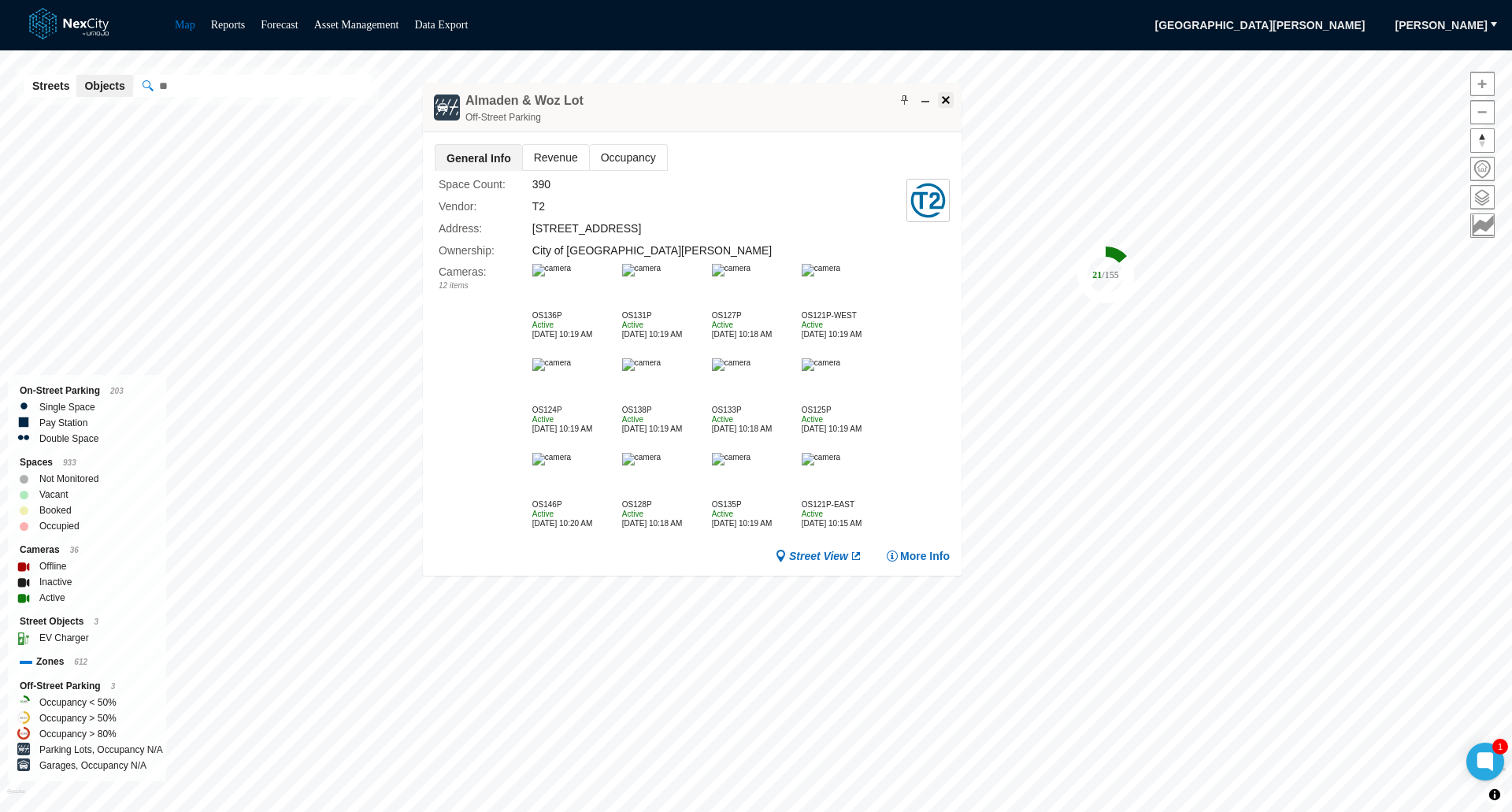
click at [945, 94] on span at bounding box center [946, 100] width 13 height 13
